Goal: Transaction & Acquisition: Subscribe to service/newsletter

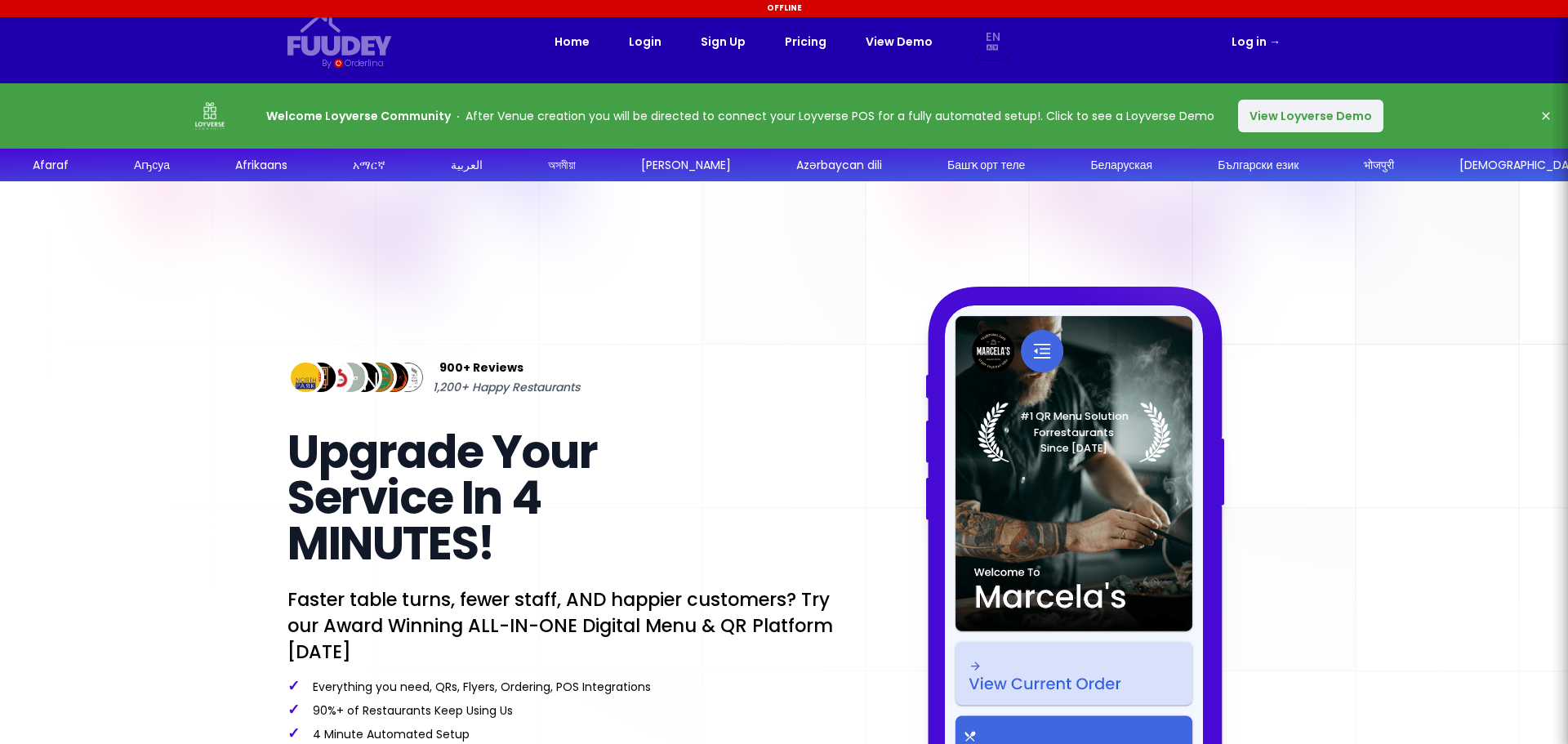
select select "en"
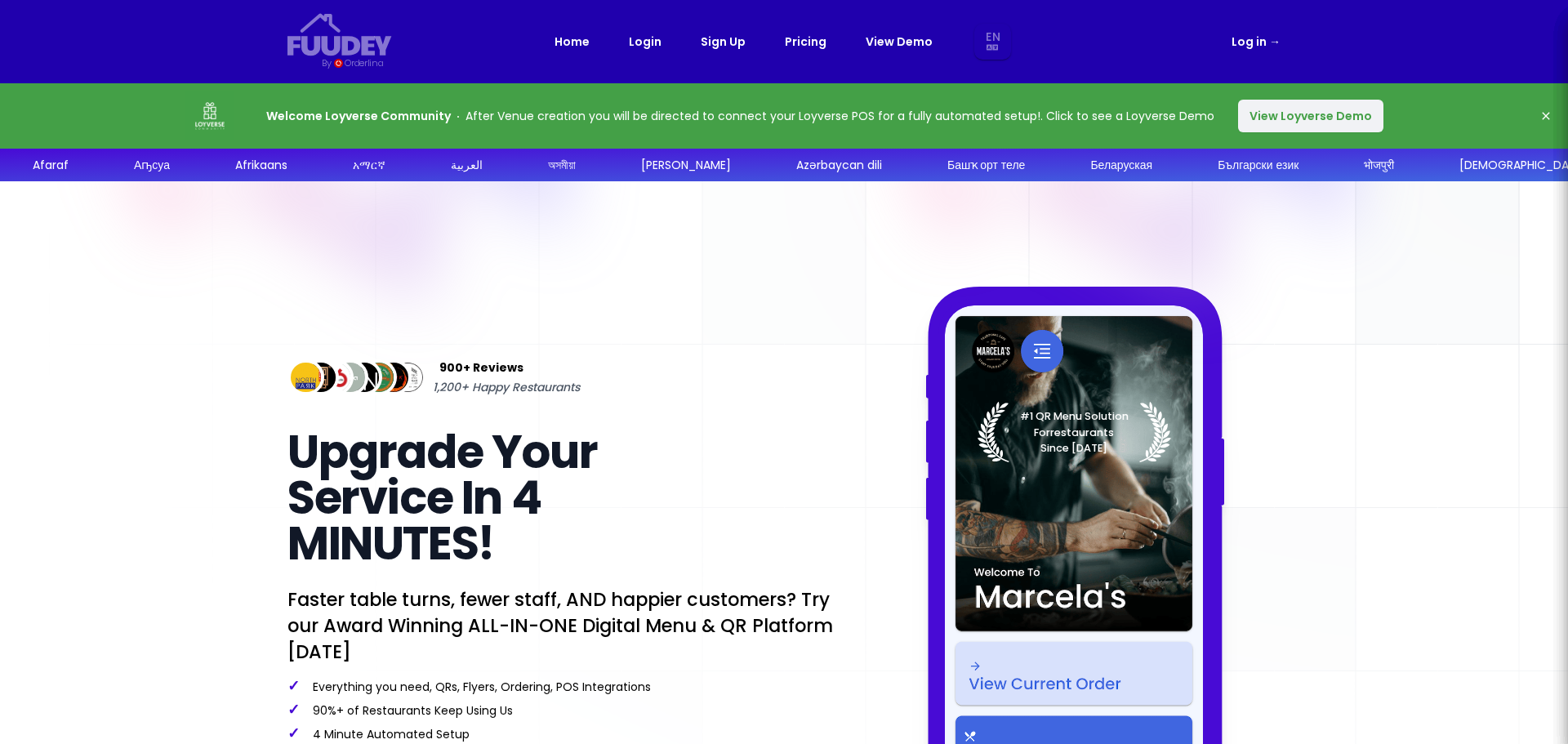
click at [1288, 114] on button "View Loyverse Demo" at bounding box center [1311, 115] width 146 height 32
select select "en"
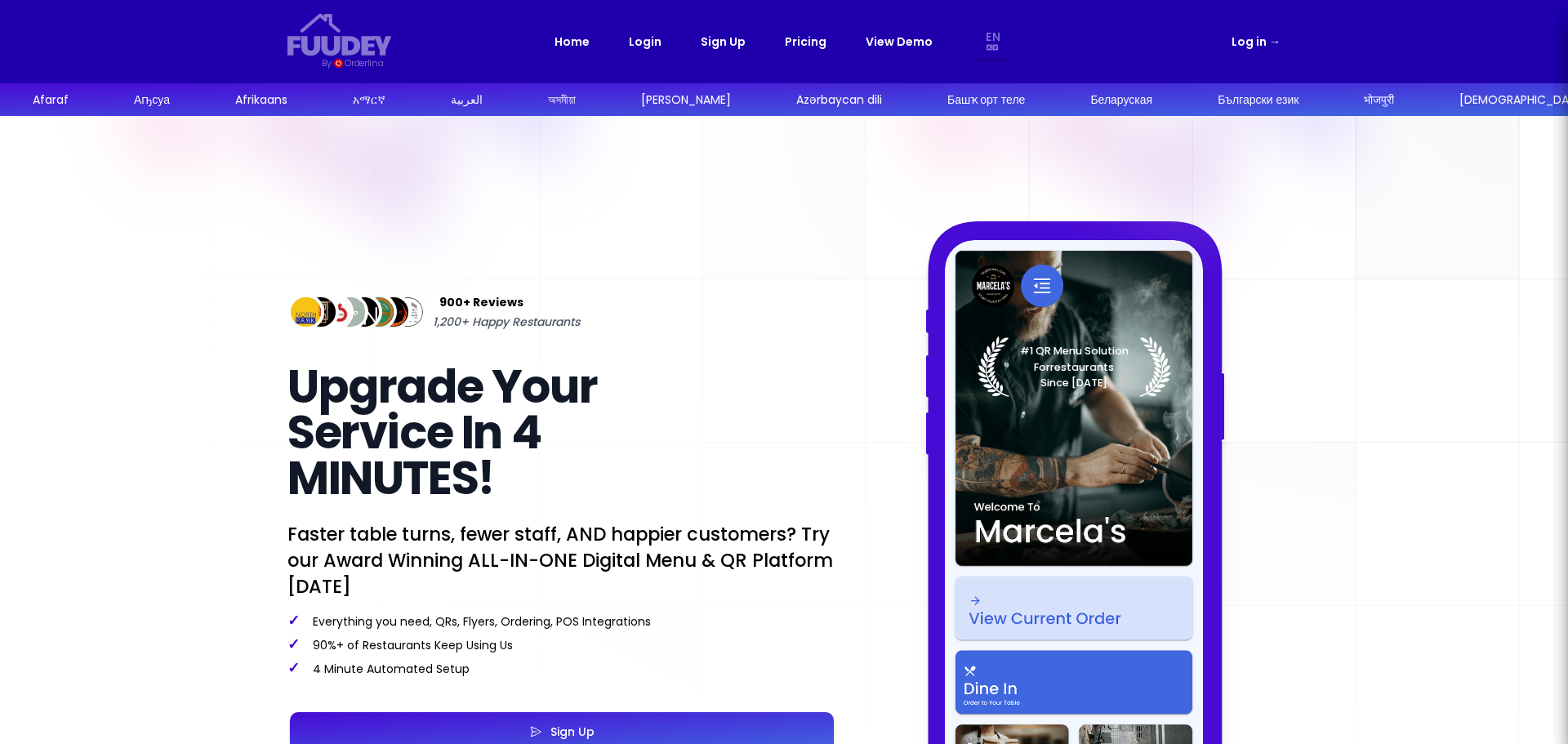
select select "en"
click at [798, 47] on link "Pricing" at bounding box center [805, 41] width 41 height 19
select select "en"
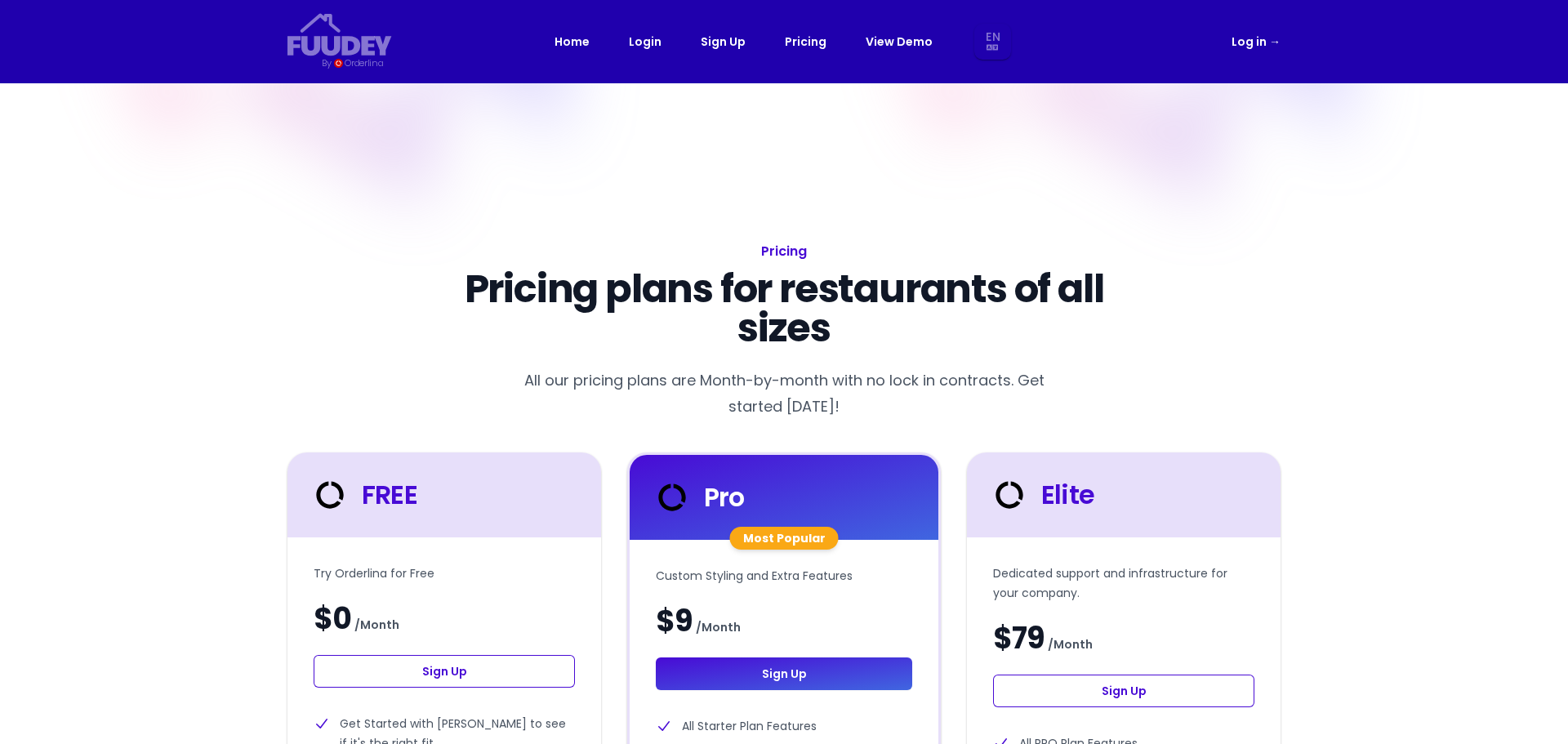
select select "en"
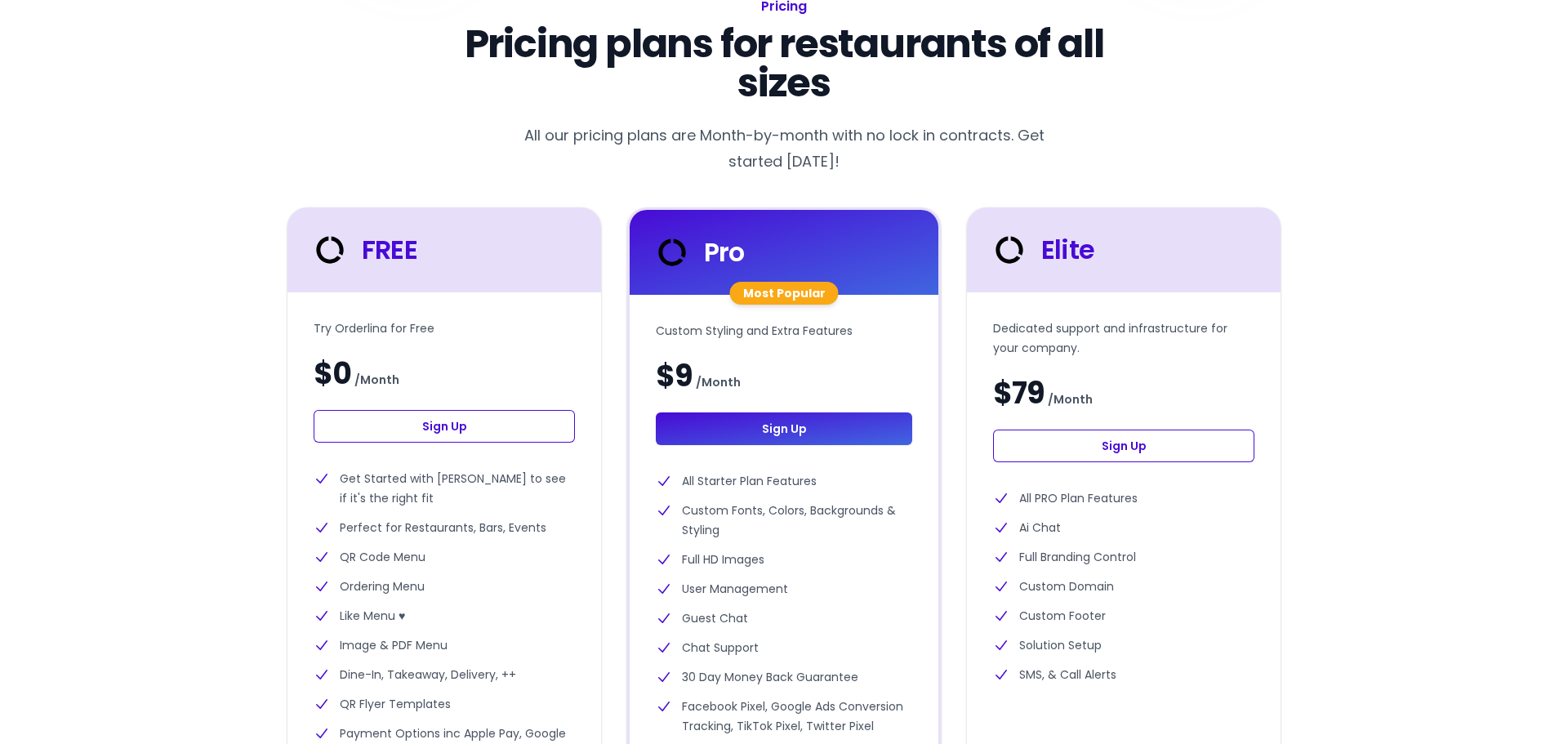
scroll to position [163, 0]
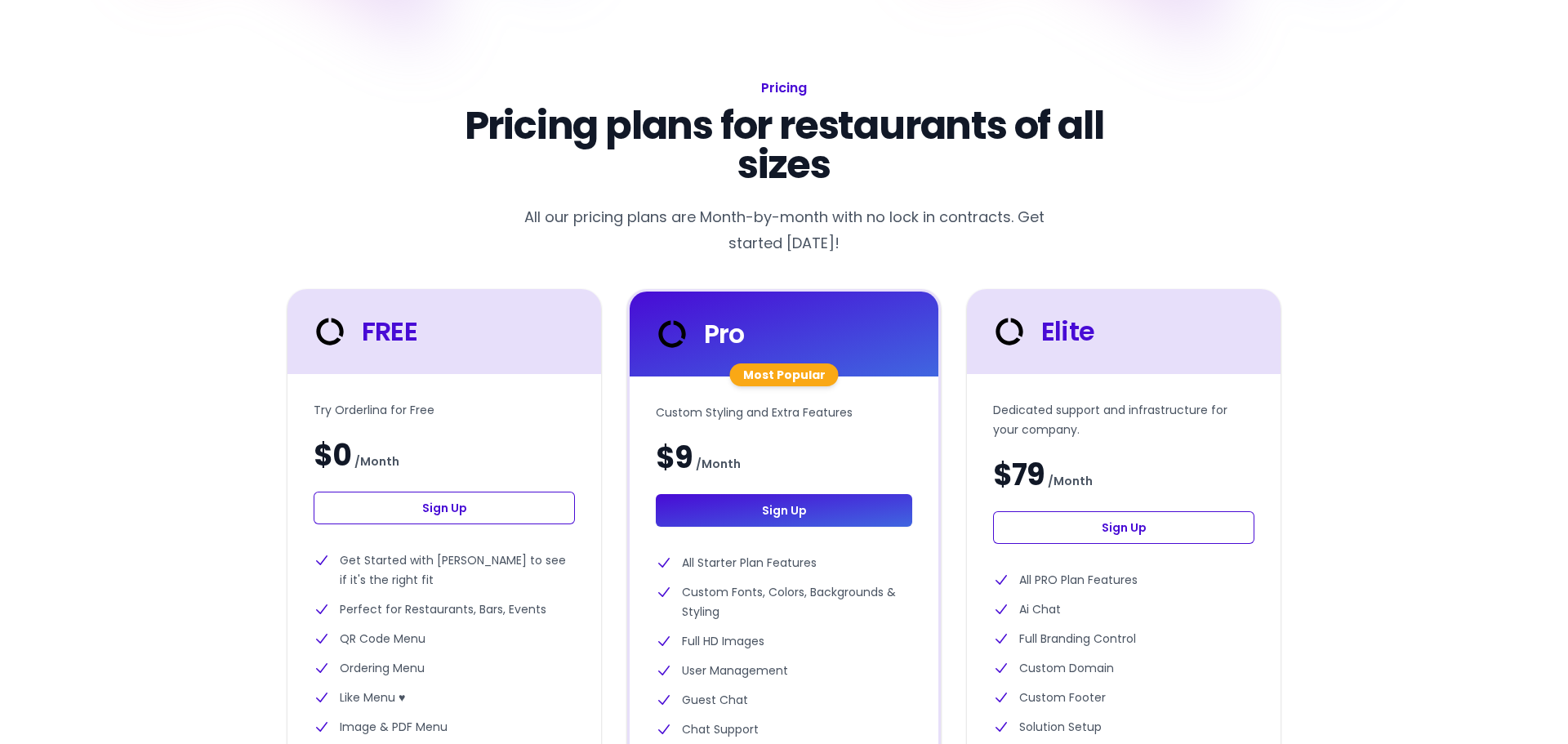
click at [441, 508] on link "Sign Up" at bounding box center [443, 507] width 261 height 32
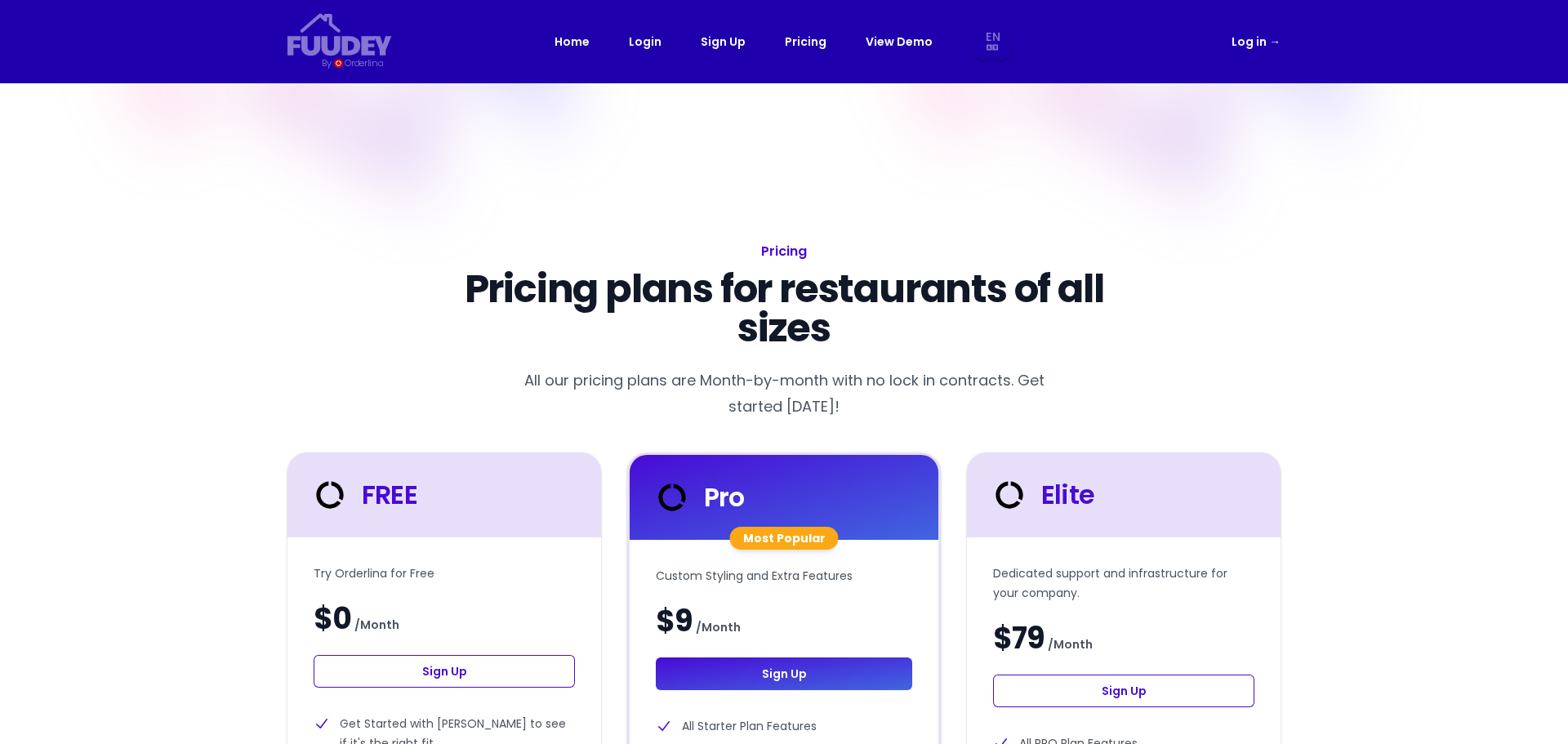
select select "en"
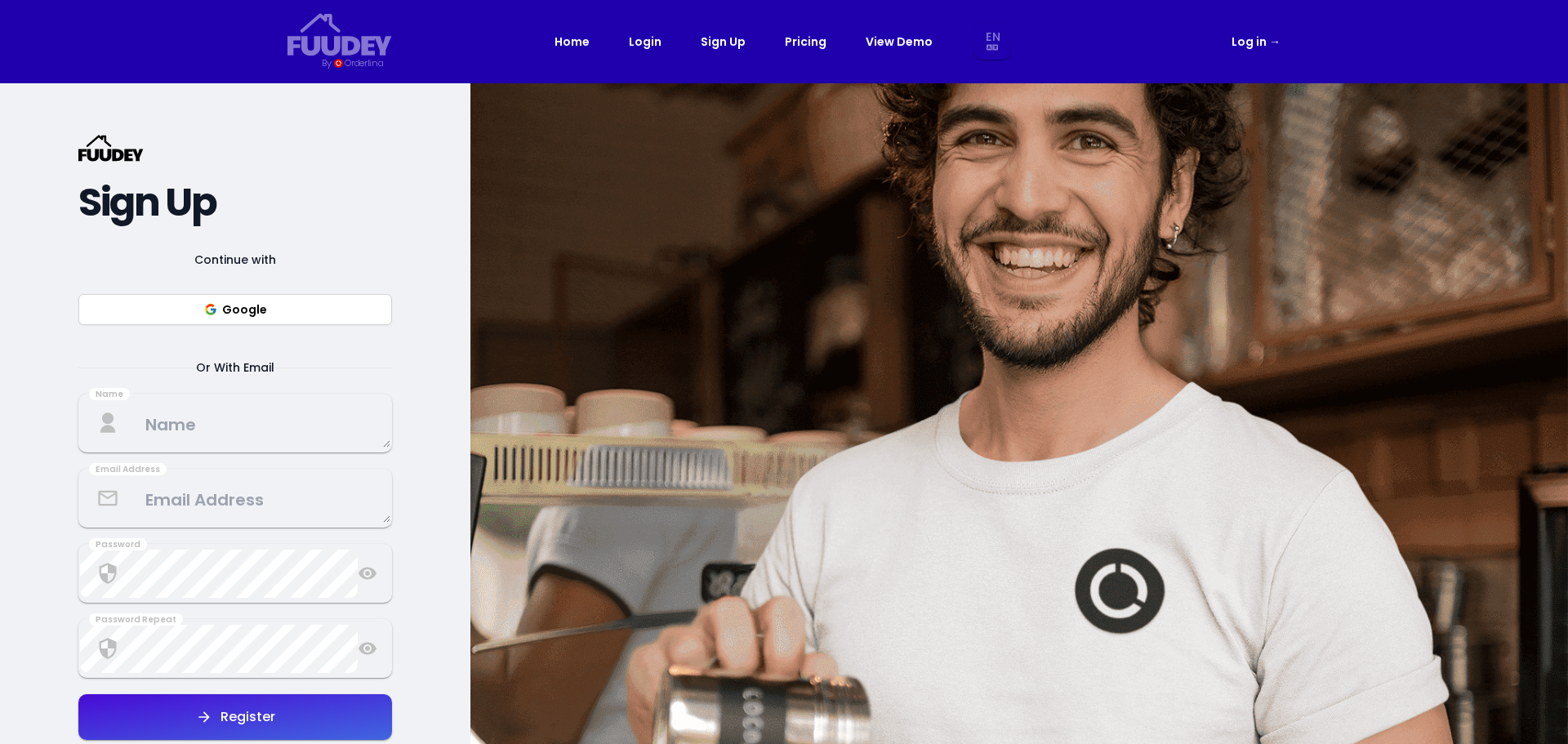
click at [58, 111] on div "{/* Added fill="currentColor" here */} {/* This rectangle defines the backgroun…" at bounding box center [235, 455] width 470 height 744
click at [108, 454] on div "Continue with Google Or With Email Name Email Address Password Password Repeat …" at bounding box center [235, 513] width 313 height 526
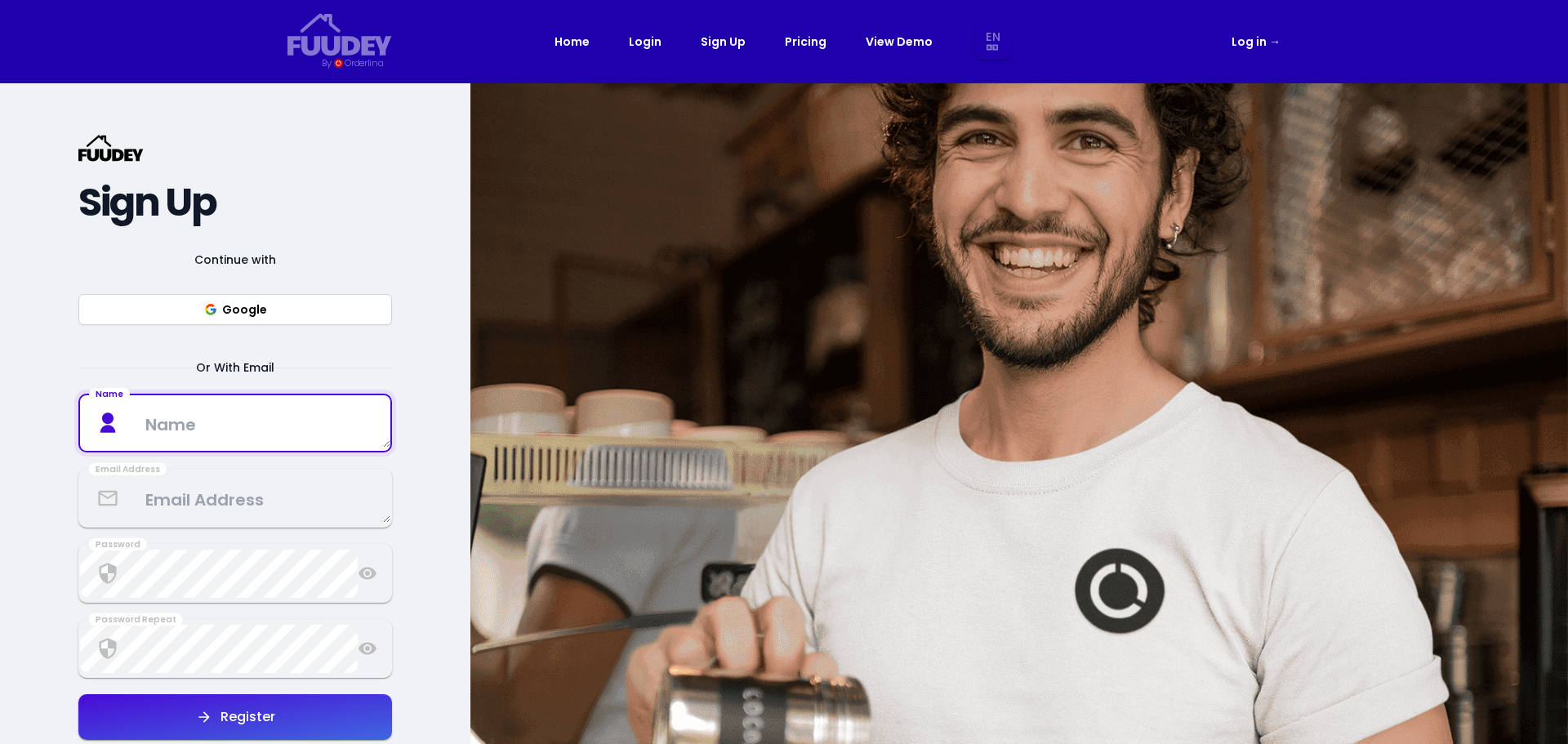
click at [153, 434] on textarea at bounding box center [235, 423] width 311 height 48
type textarea "[PERSON_NAME]"
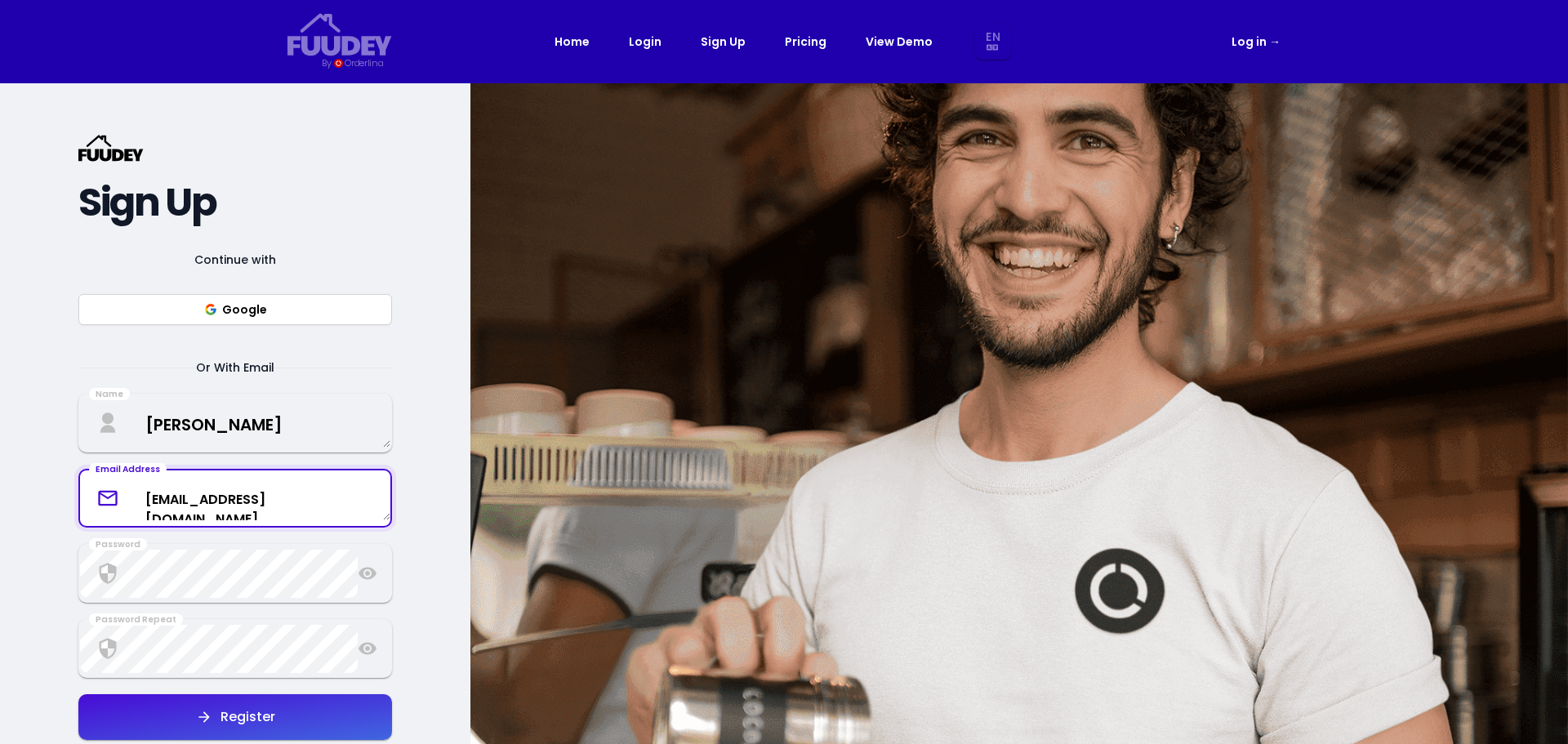
drag, startPoint x: 328, startPoint y: 501, endPoint x: 135, endPoint y: 504, distance: 193.0
click at [135, 504] on textarea "[EMAIL_ADDRESS][DOMAIN_NAME]" at bounding box center [235, 498] width 311 height 43
type textarea "[EMAIL_ADDRESS][DOMAIN_NAME]"
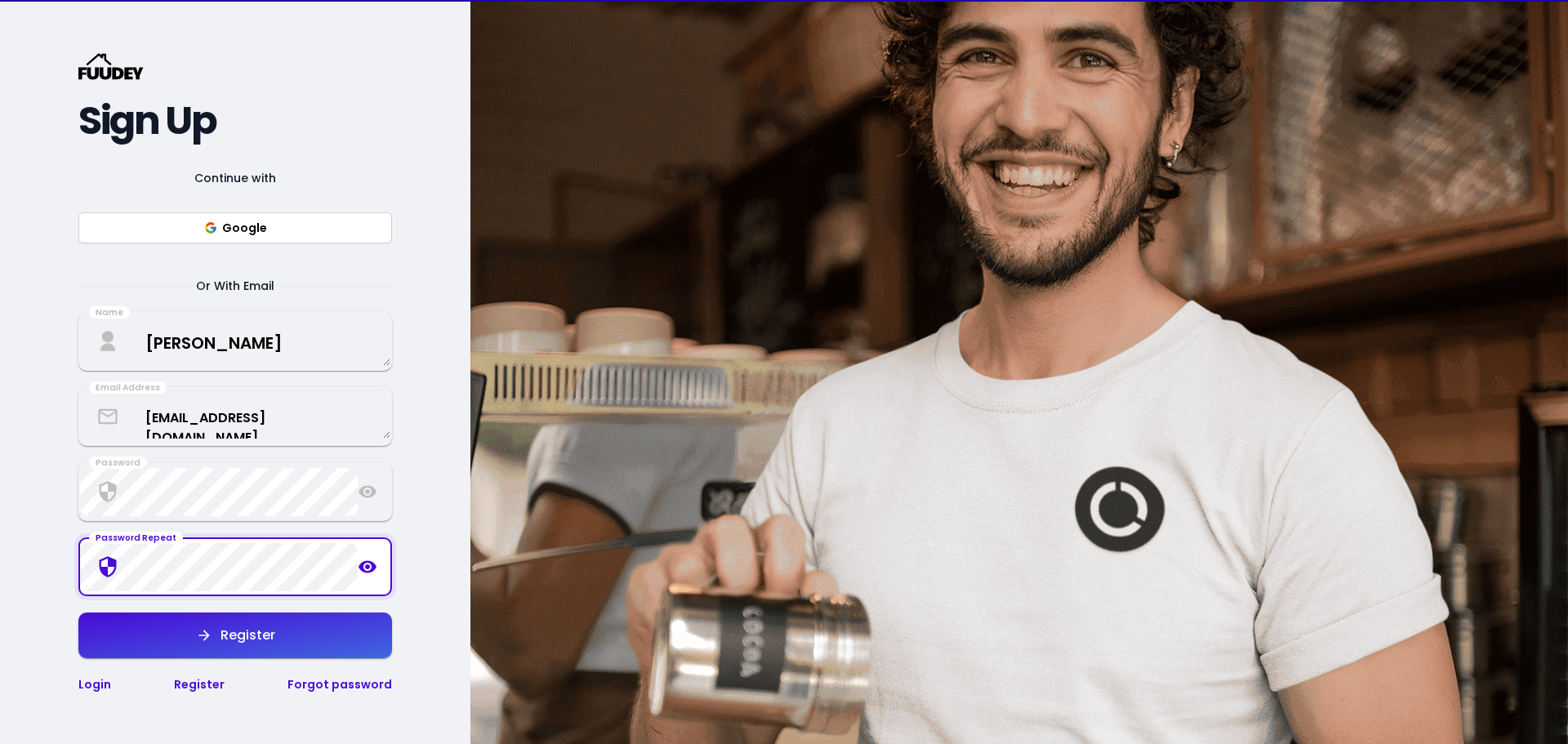
scroll to position [408, 0]
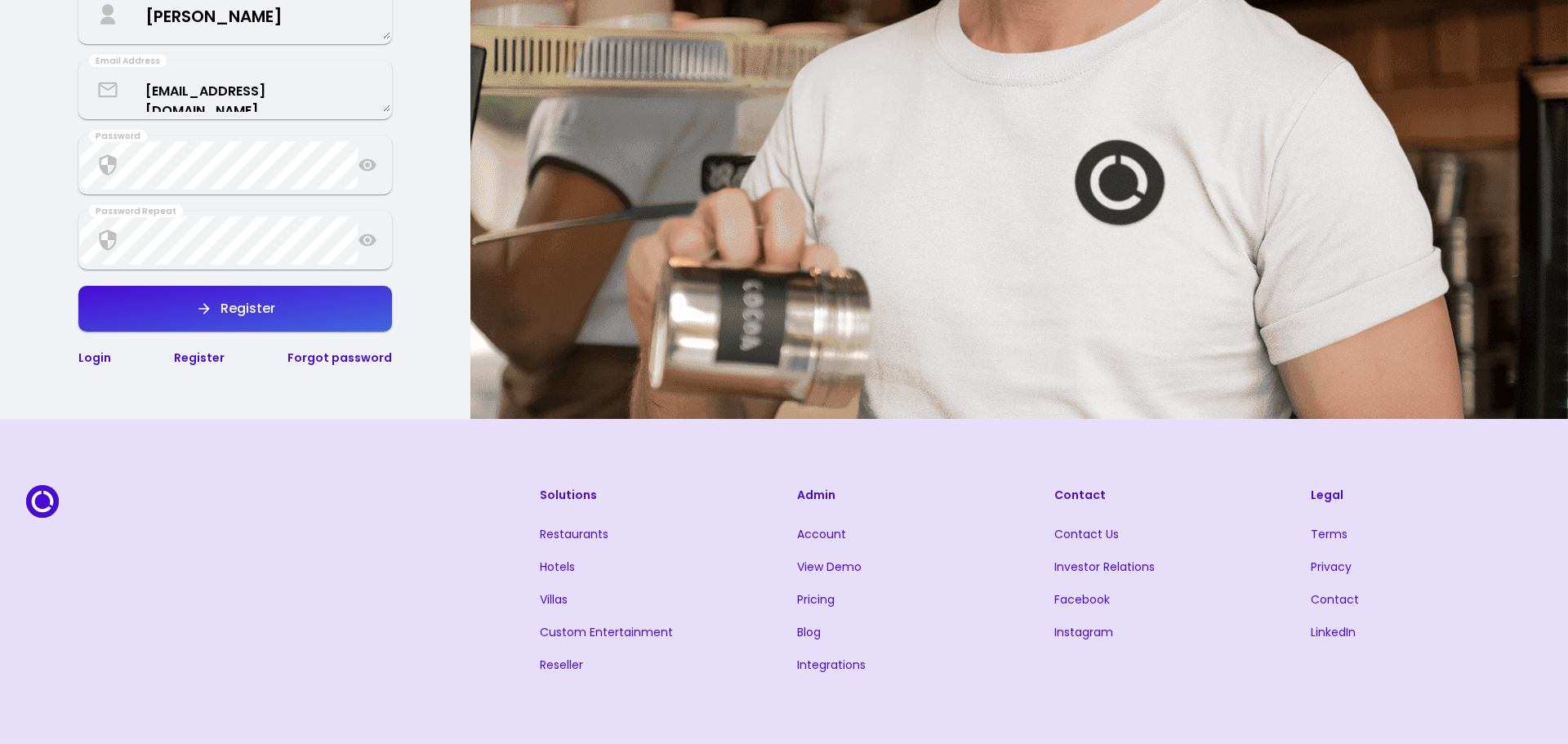
click at [195, 313] on button "Register" at bounding box center [235, 309] width 313 height 46
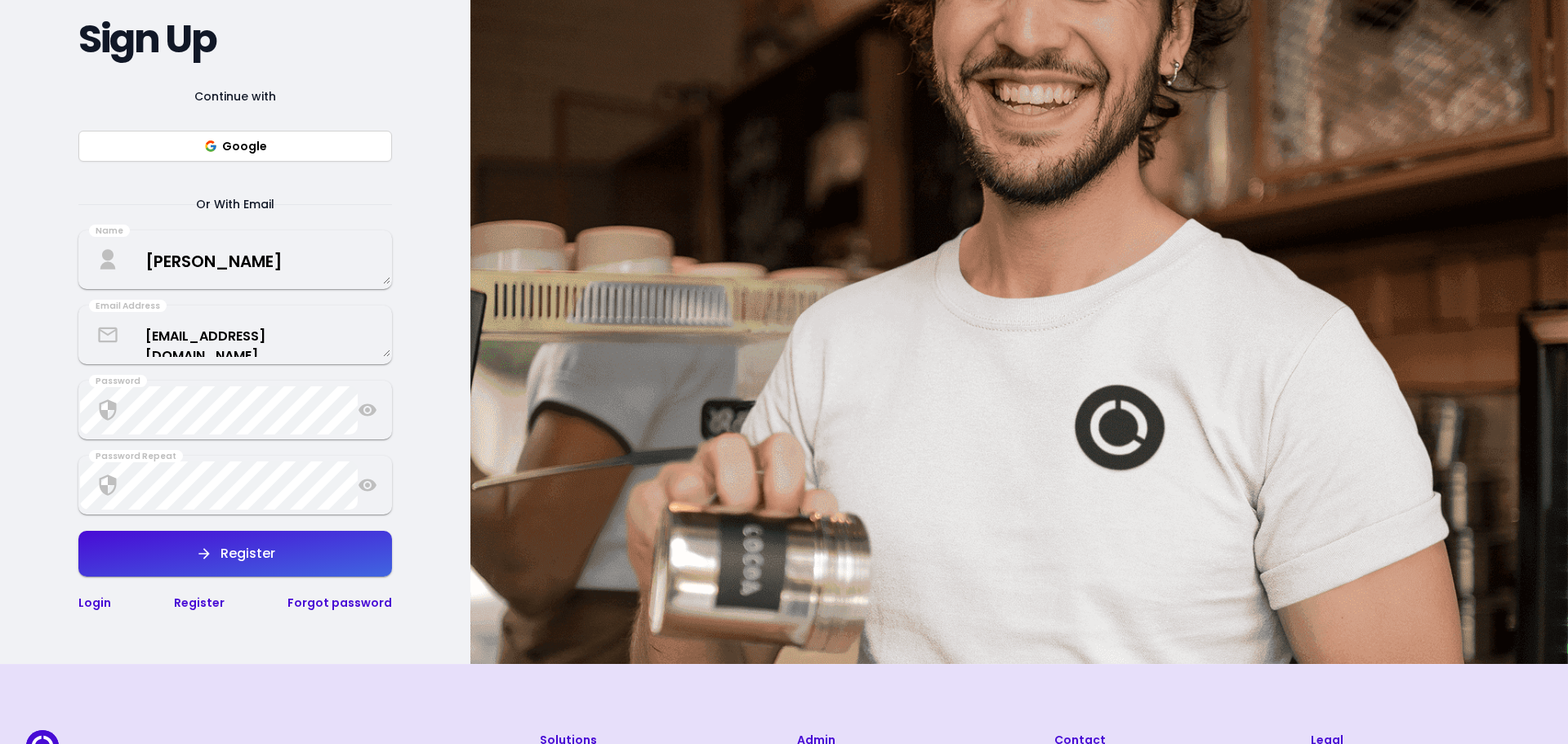
select select "en"
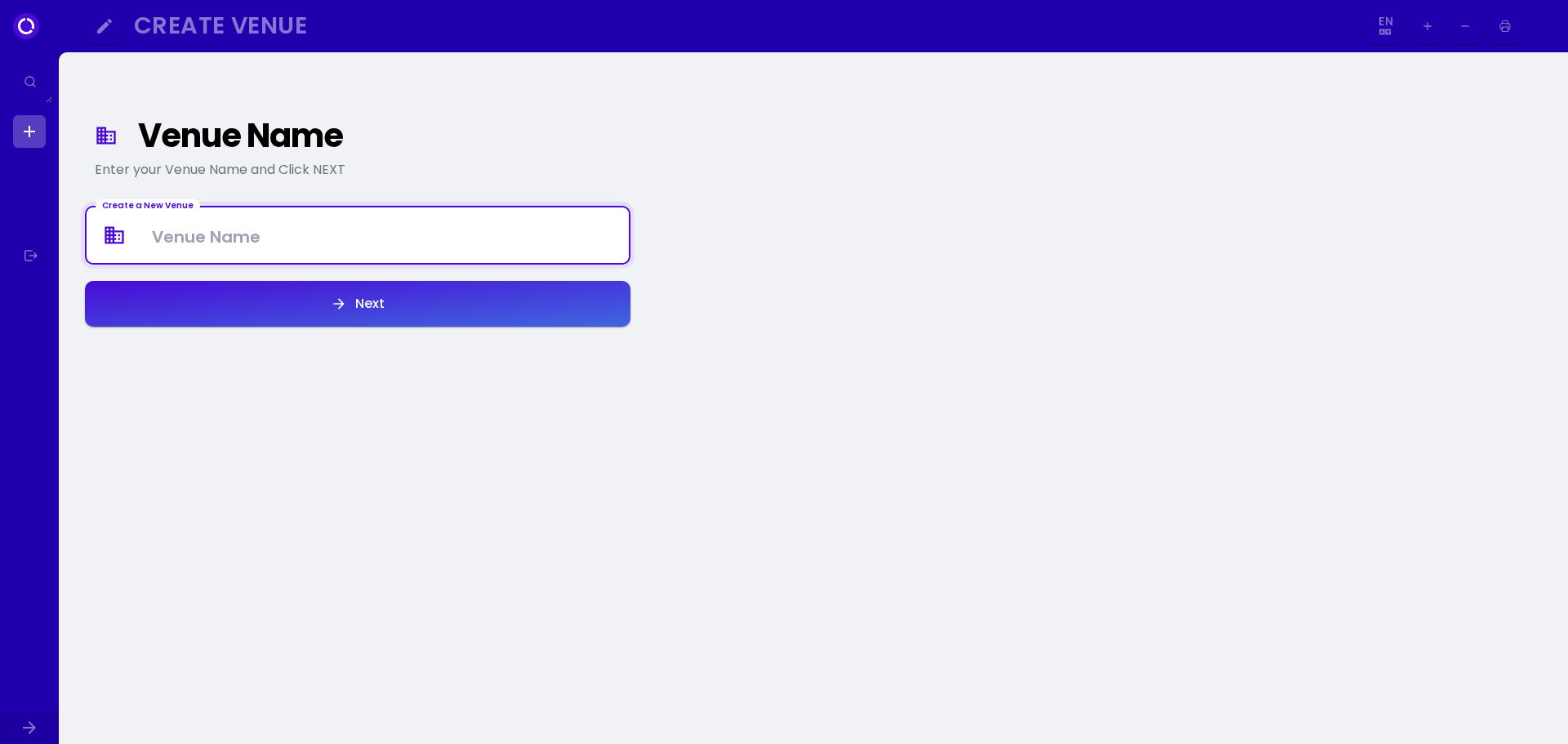
click at [278, 235] on Venue at bounding box center [358, 235] width 542 height 48
select select "en"
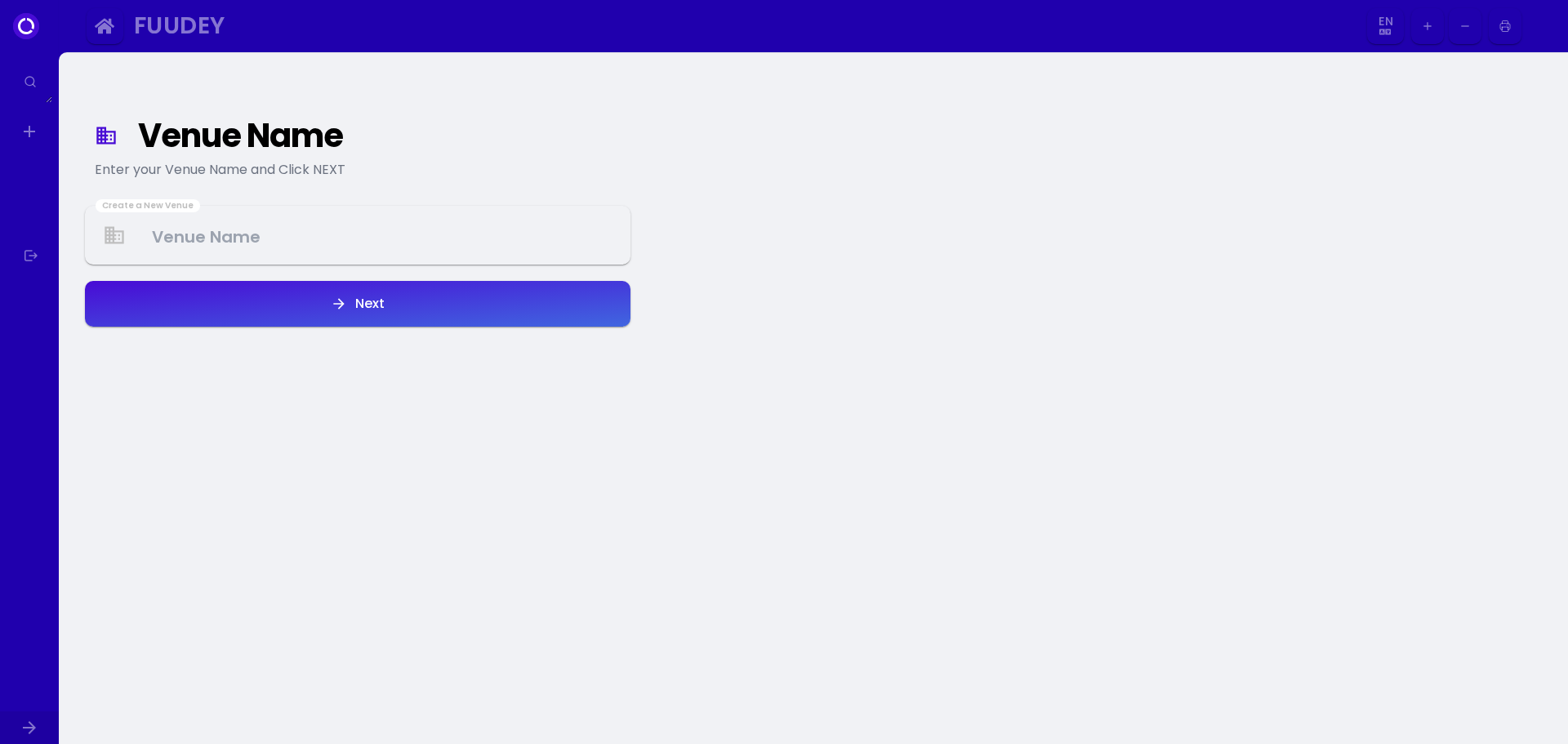
click at [244, 238] on Venue at bounding box center [358, 235] width 542 height 48
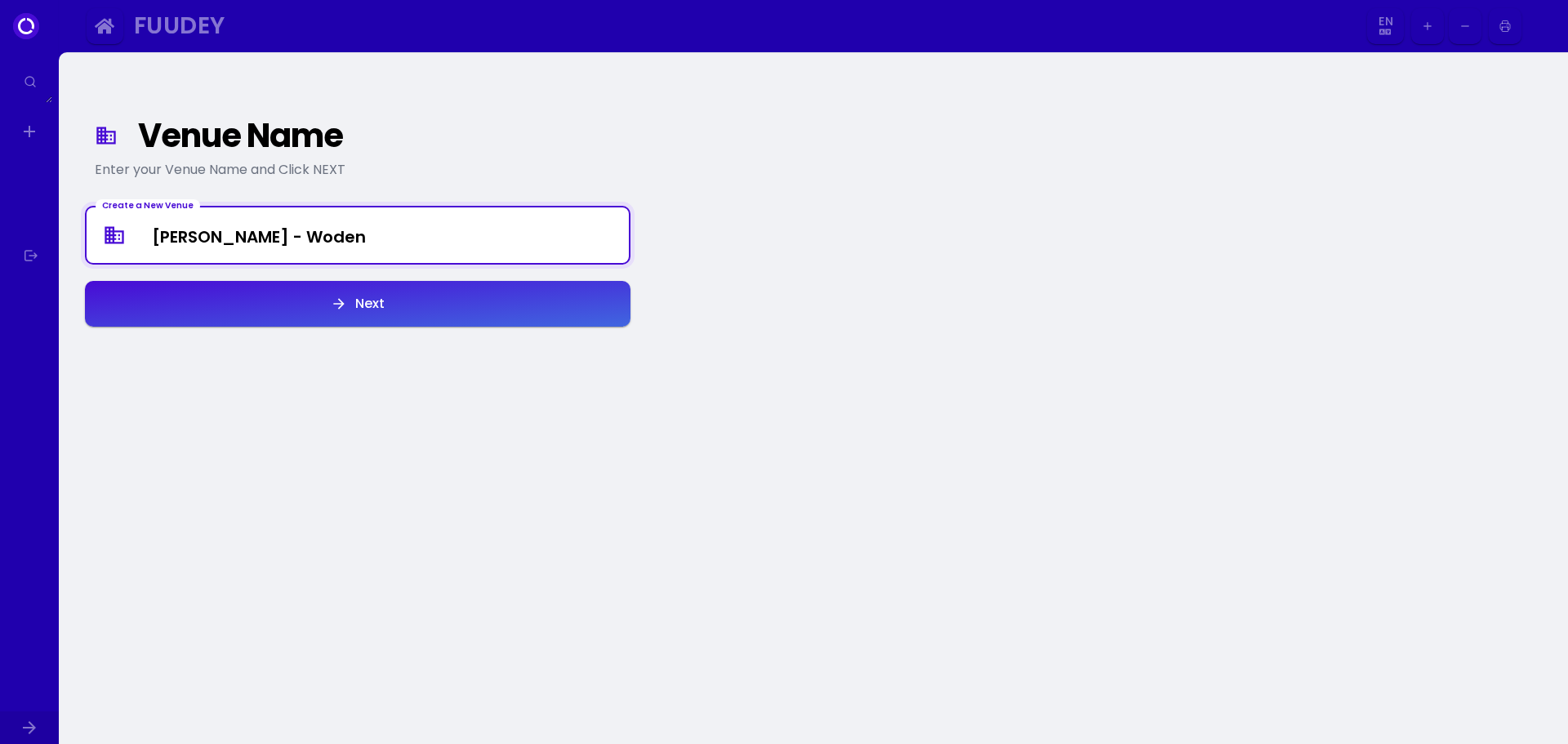
type Venue "[PERSON_NAME] - Woden"
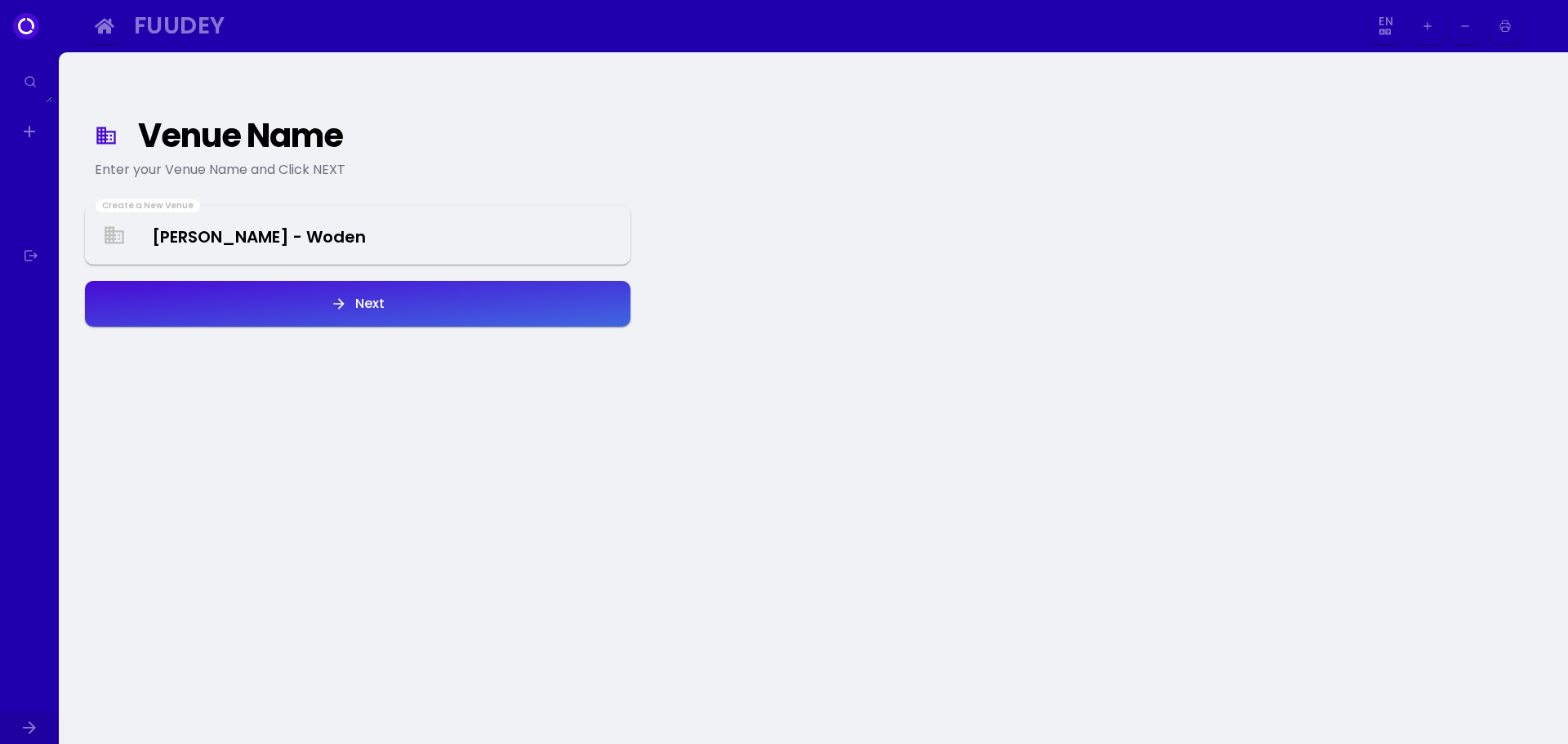
click at [363, 311] on div "Next" at bounding box center [366, 303] width 38 height 13
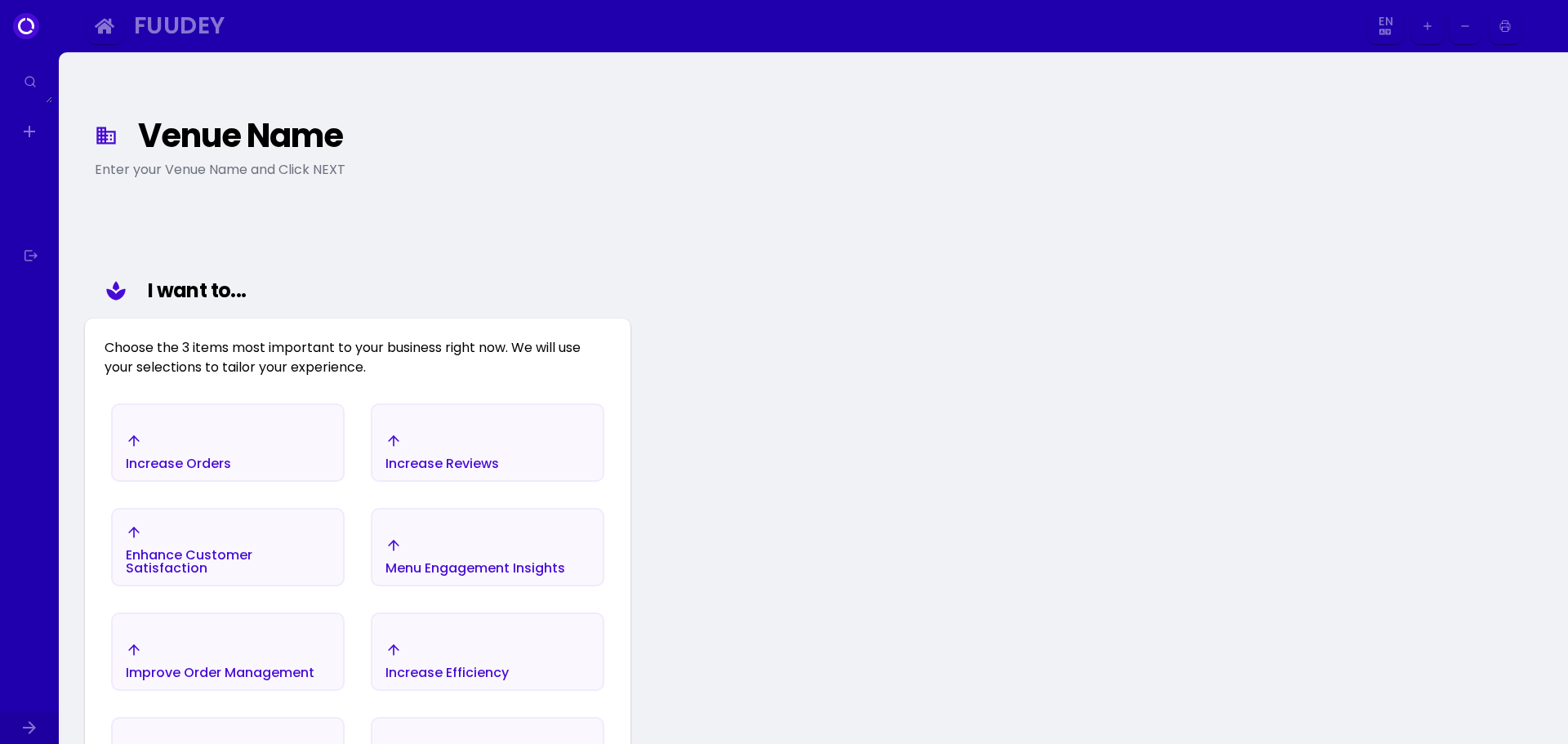
scroll to position [190, 0]
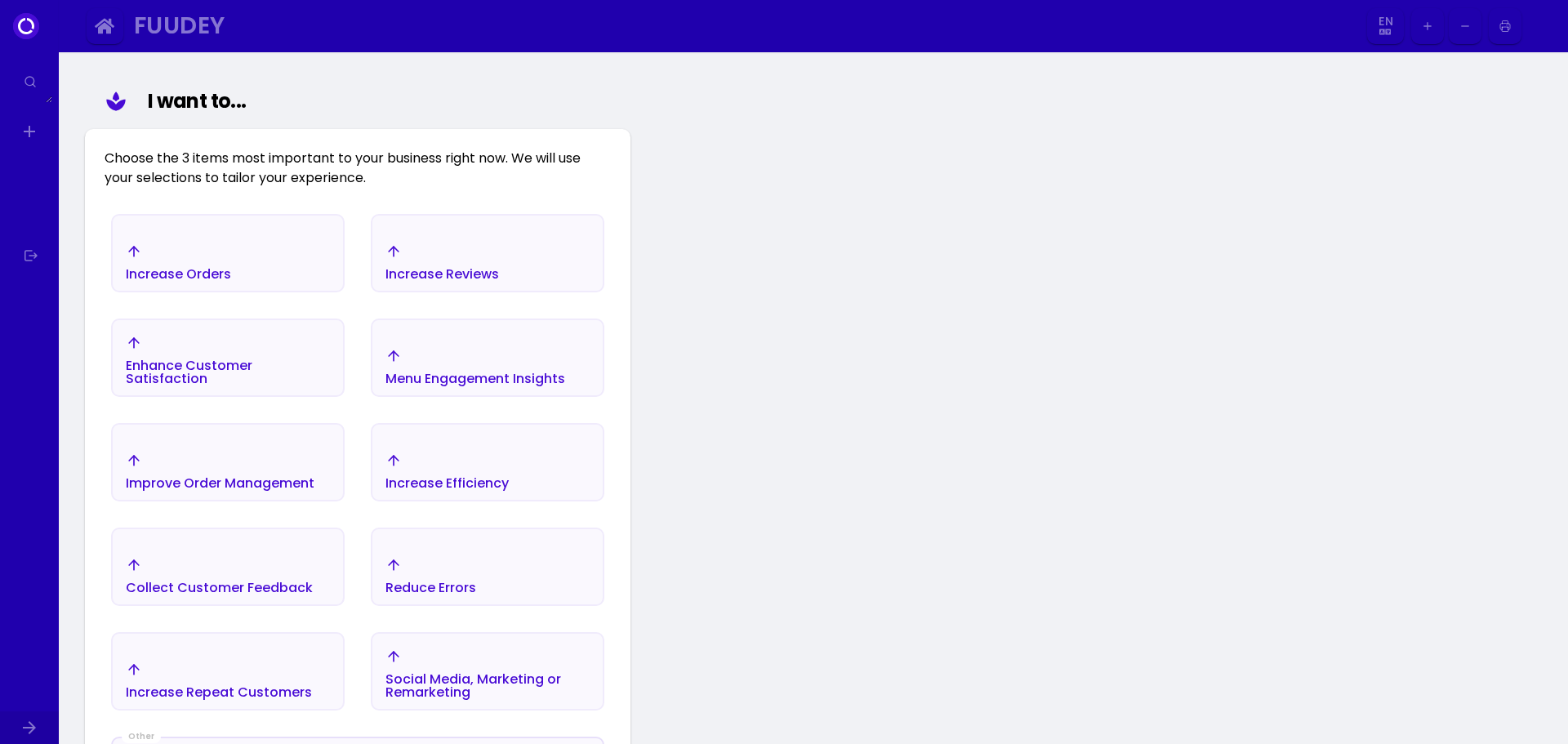
click at [260, 257] on div "Increase Orders" at bounding box center [228, 262] width 230 height 57
click at [232, 276] on div "Increase Reviews" at bounding box center [179, 274] width 105 height 13
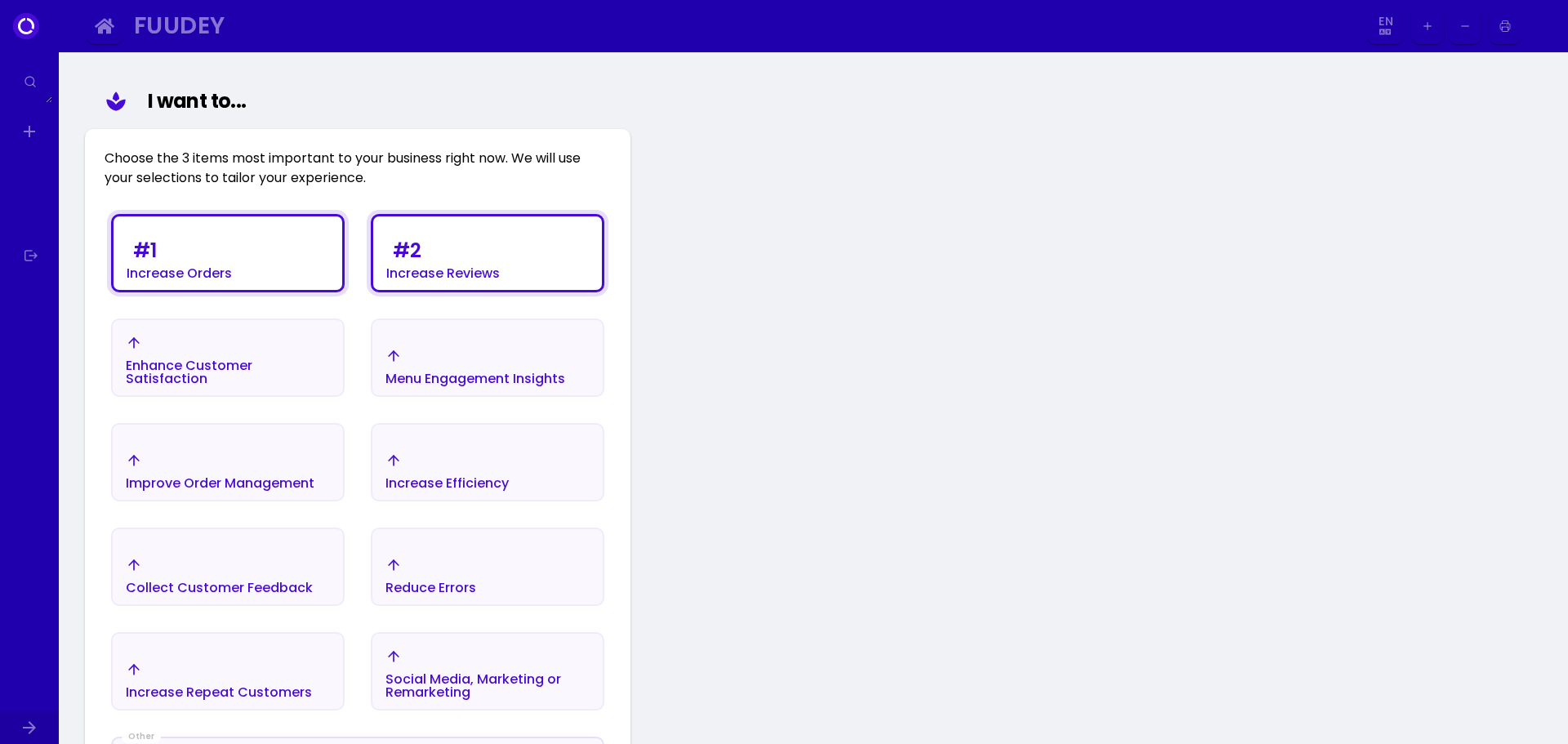
scroll to position [271, 0]
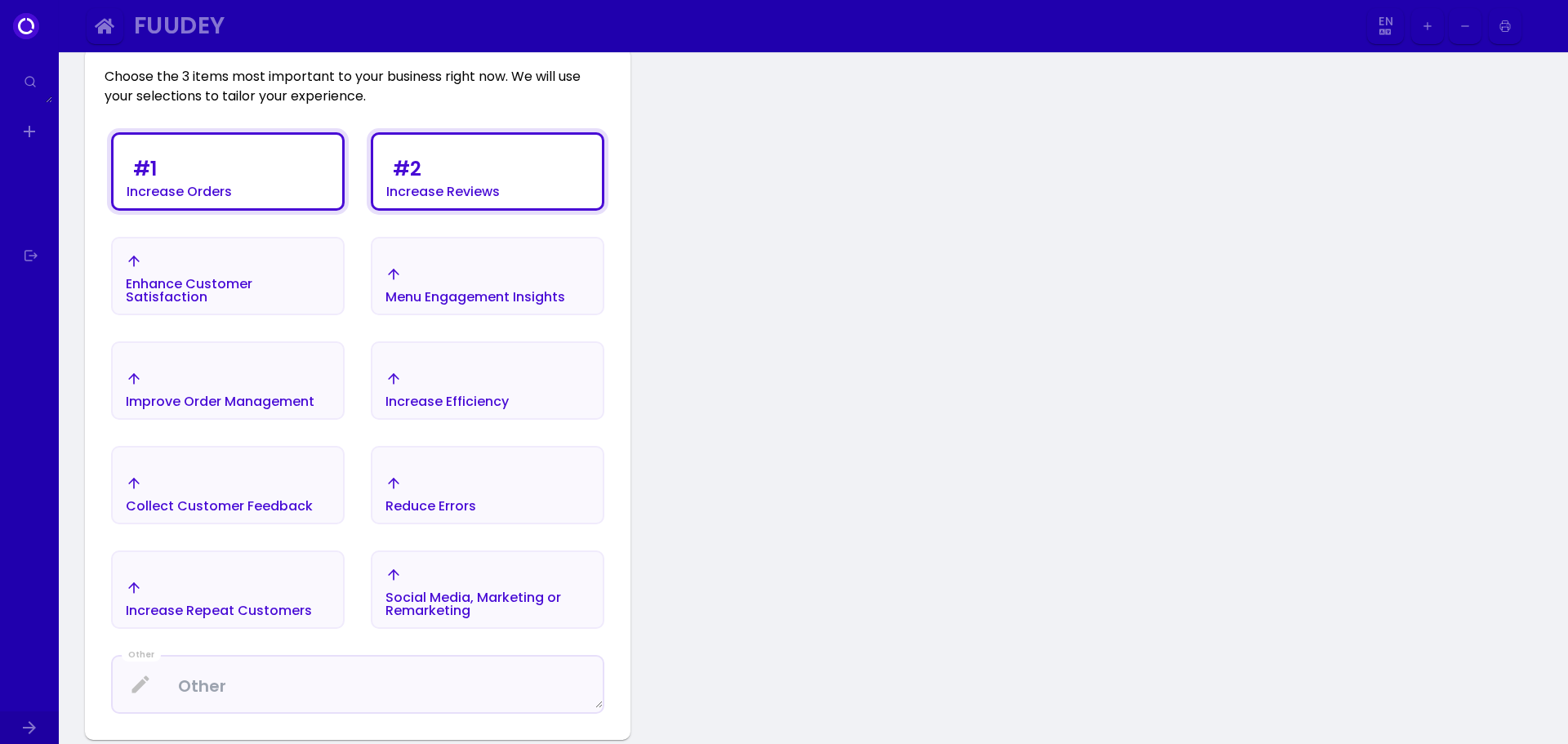
click at [232, 198] on div "Enhance Customer Satisfaction" at bounding box center [179, 192] width 105 height 13
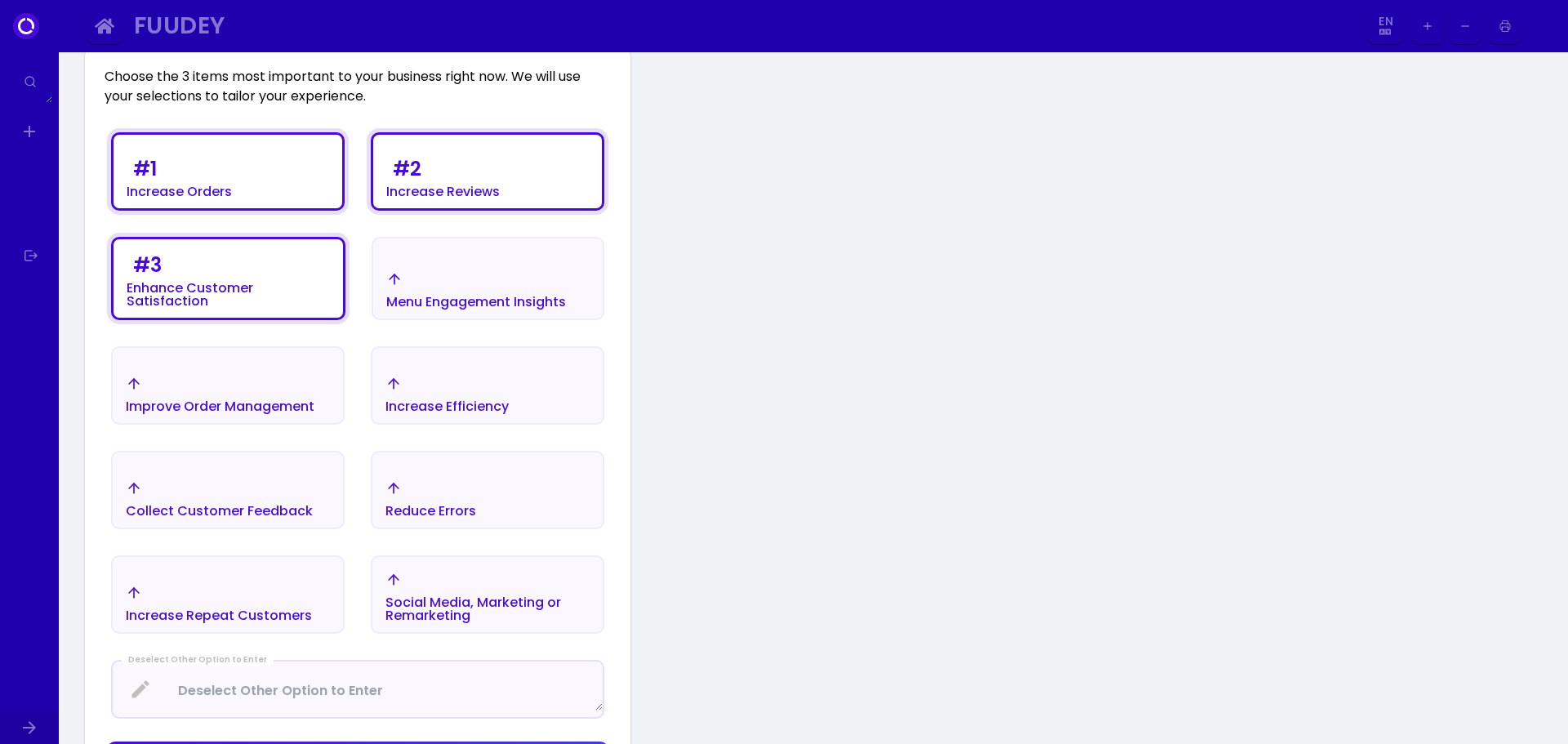
scroll to position [597, 0]
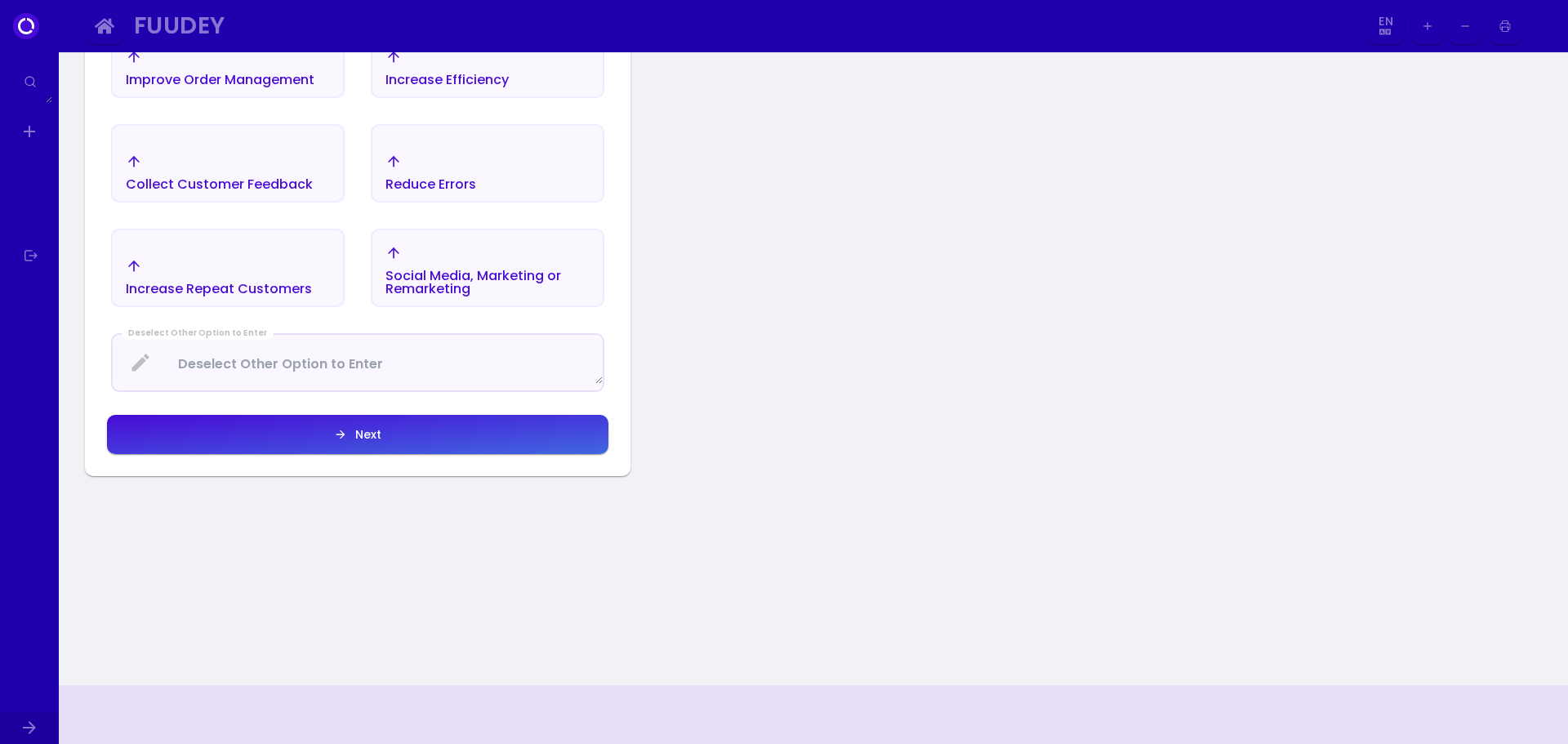
select select "en"
